Goal: Task Accomplishment & Management: Manage account settings

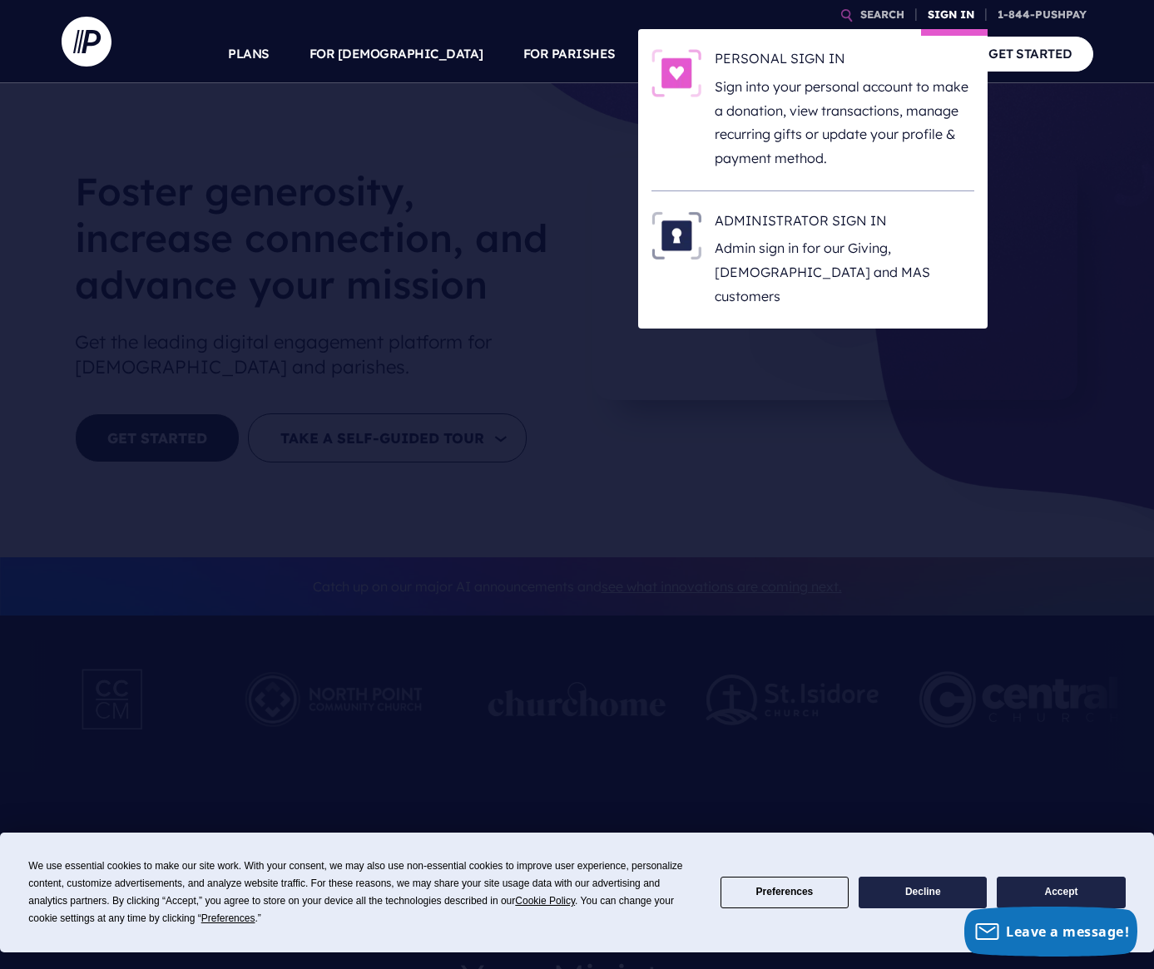
click at [957, 15] on link "SIGN IN" at bounding box center [951, 14] width 60 height 29
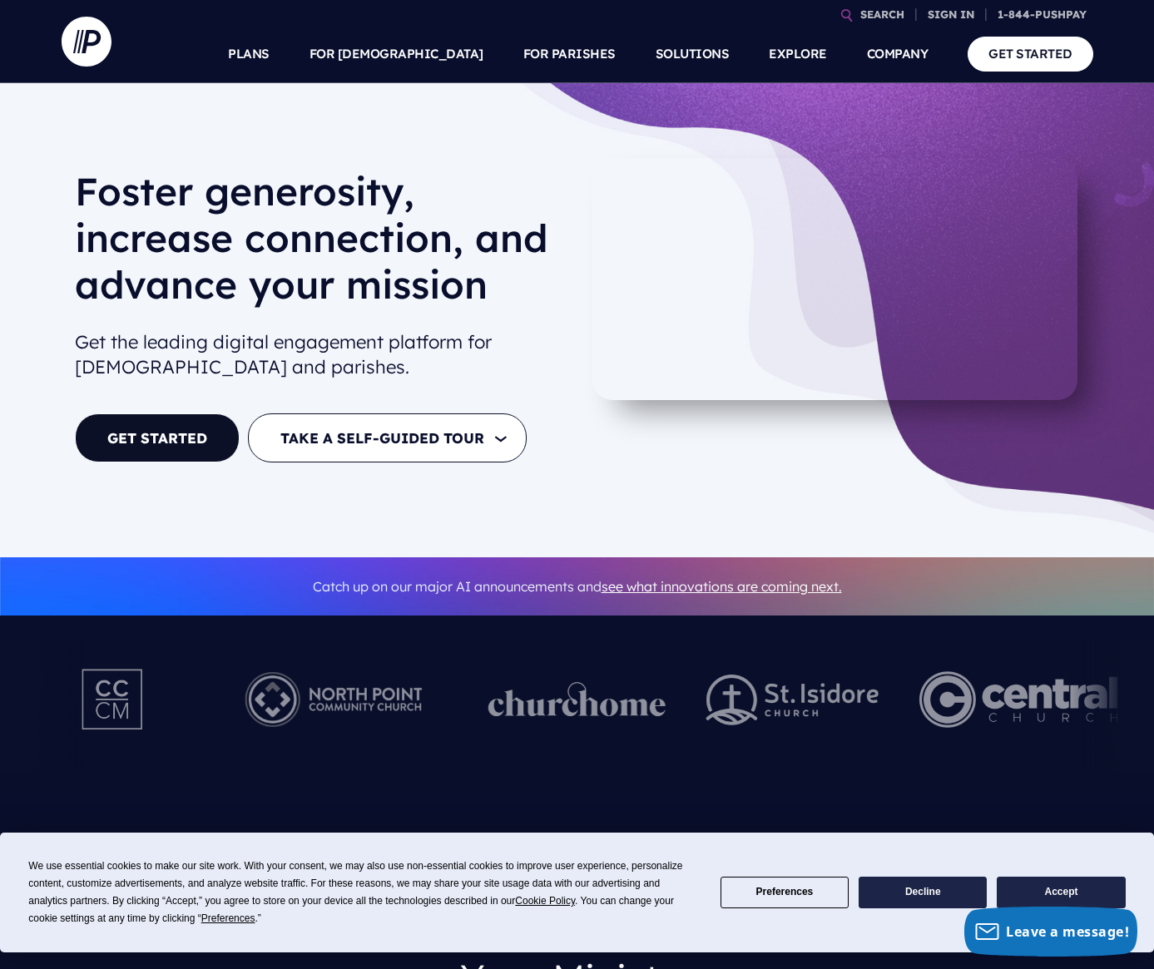
click at [832, 894] on button "Preferences" at bounding box center [784, 893] width 128 height 32
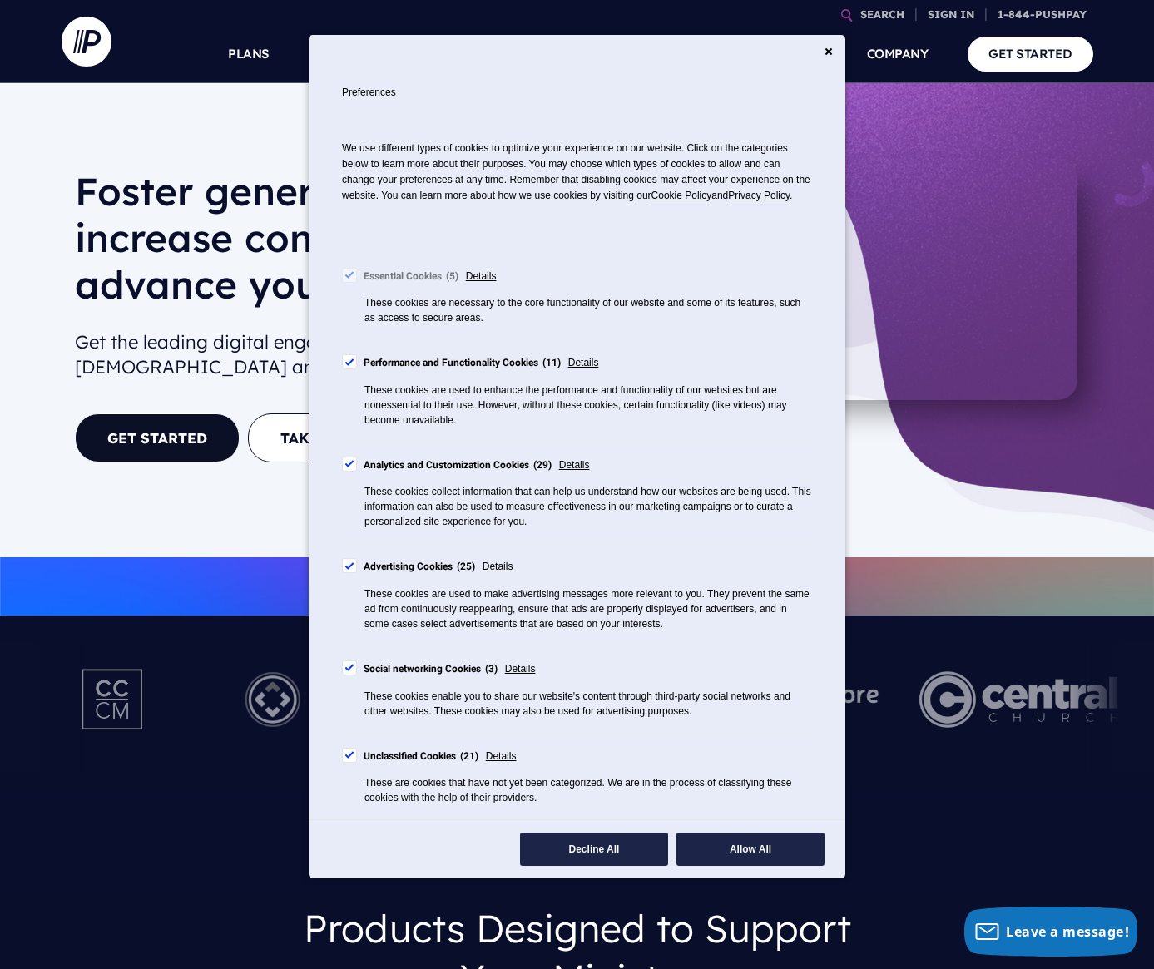
click at [348, 369] on div "Cookie Consent Preferences" at bounding box center [349, 361] width 15 height 15
click at [349, 472] on div "Cookie Consent Preferences" at bounding box center [349, 464] width 15 height 15
click at [345, 573] on div "Cookie Consent Preferences" at bounding box center [349, 565] width 15 height 15
click at [348, 676] on div "Cookie Consent Preferences" at bounding box center [349, 668] width 15 height 15
click at [350, 763] on div "Cookie Consent Preferences" at bounding box center [349, 755] width 15 height 15
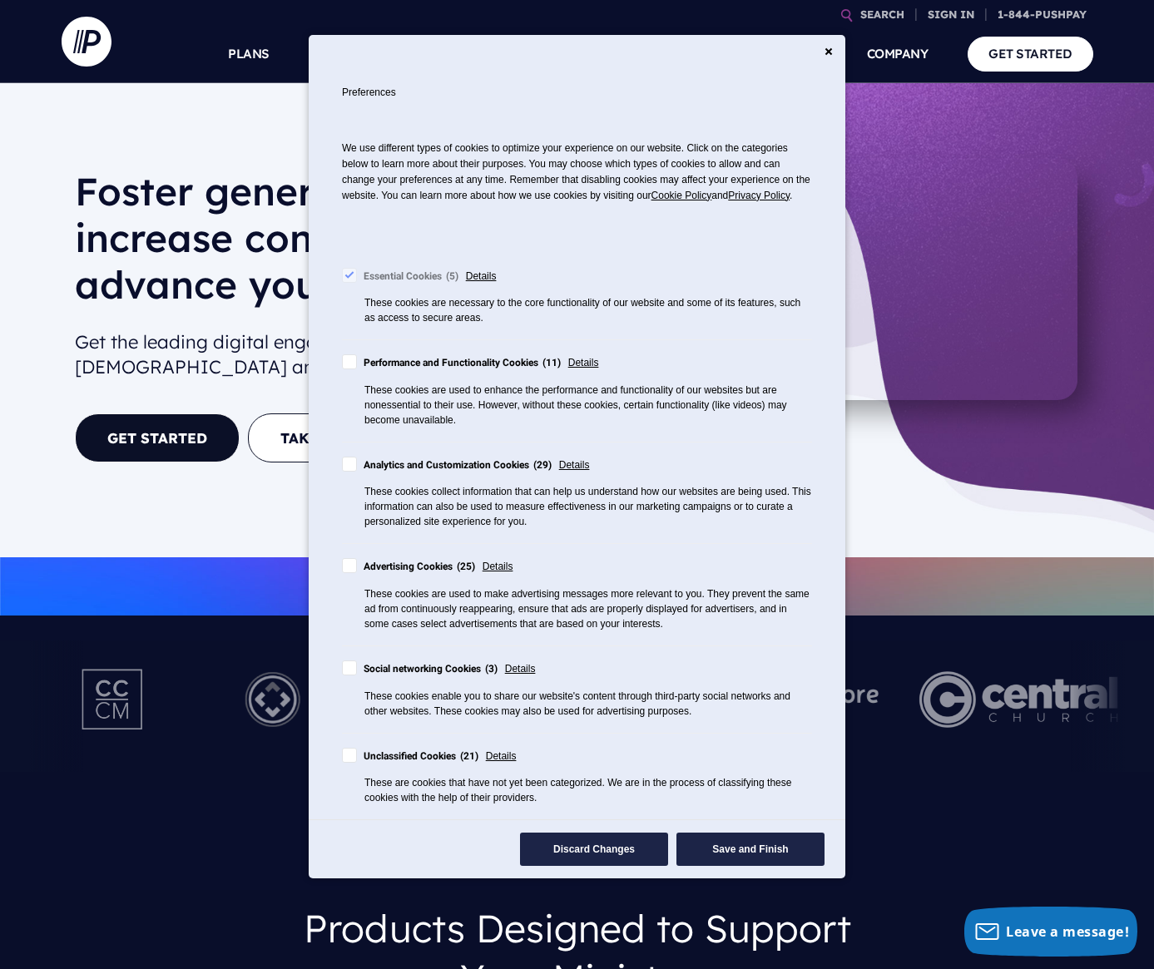
click at [730, 866] on button "Save and Finish" at bounding box center [750, 849] width 148 height 33
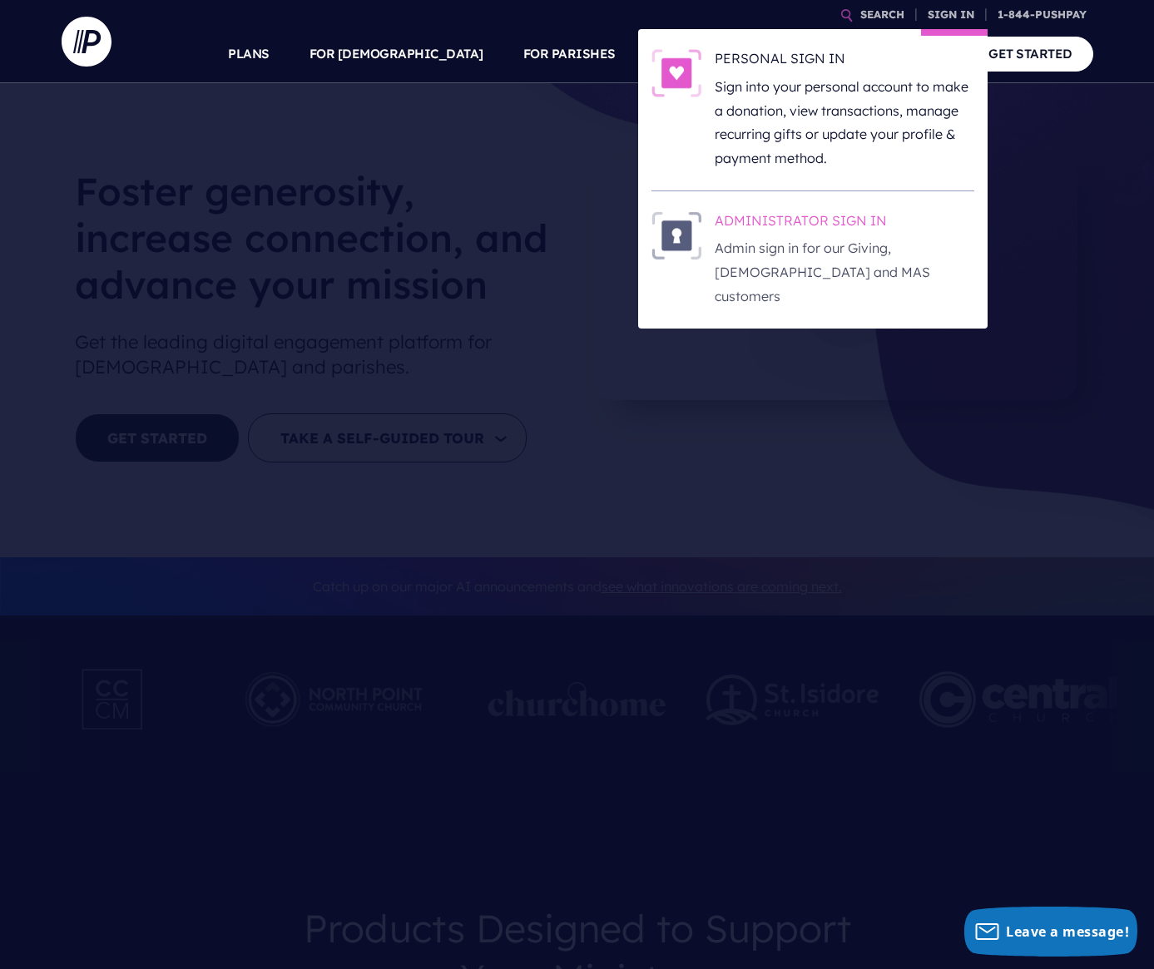
click at [814, 239] on p "Admin sign in for our Giving, [DEMOGRAPHIC_DATA] and MAS customers" at bounding box center [845, 272] width 260 height 72
